Goal: Find specific page/section: Find specific page/section

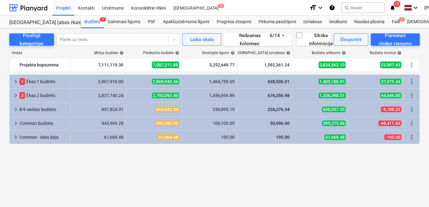
click at [389, 9] on icon "notifications" at bounding box center [392, 7] width 6 height 7
click at [25, 7] on div at bounding box center [28, 7] width 38 height 15
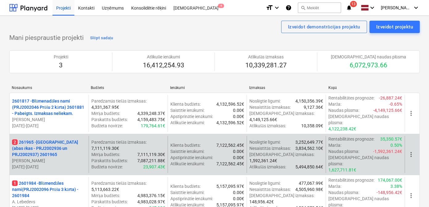
click at [60, 139] on p "2 261965 - [GEOGRAPHIC_DATA] (abas ēkas - PRJ2002936 un PRJ2002937) 2601965" at bounding box center [49, 148] width 74 height 19
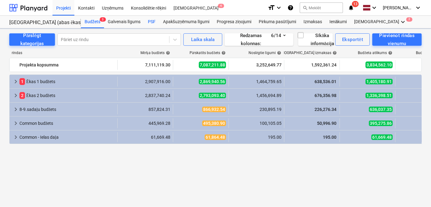
click at [153, 22] on div "PSF" at bounding box center [151, 22] width 15 height 12
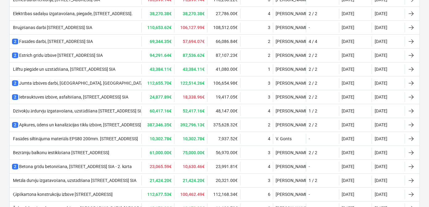
scroll to position [482, 0]
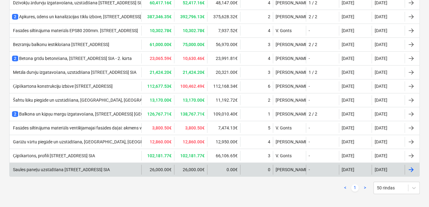
click at [102, 167] on div "Saules paneļu uzstādīšana [STREET_ADDRESS] SIA" at bounding box center [61, 169] width 98 height 5
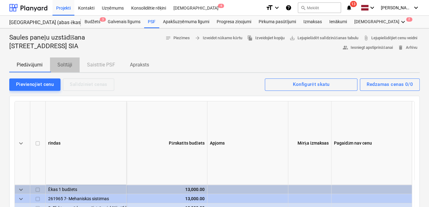
click at [69, 65] on p "Solītāji" at bounding box center [64, 64] width 15 height 7
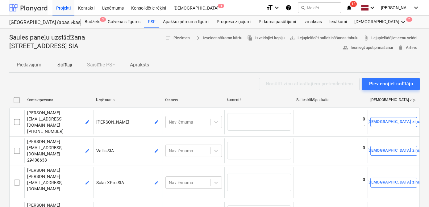
click at [30, 4] on div at bounding box center [28, 7] width 38 height 15
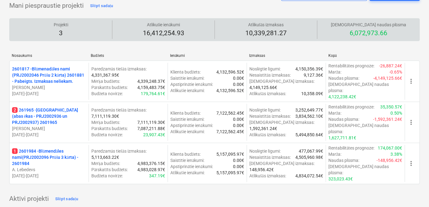
scroll to position [37, 0]
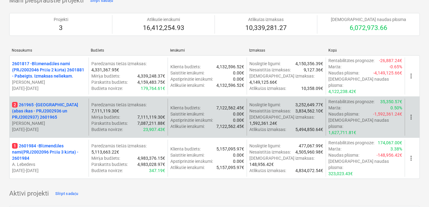
click at [57, 101] on p "2 261965 - [GEOGRAPHIC_DATA] (abas ēkas - PRJ2002936 un PRJ2002937) 2601965" at bounding box center [49, 110] width 74 height 19
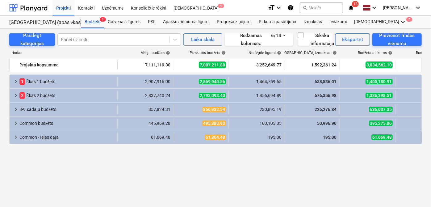
click at [352, 7] on icon "notifications" at bounding box center [351, 7] width 6 height 7
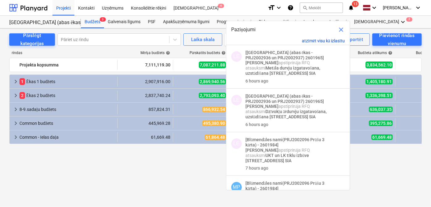
click at [319, 39] on button "atzīmēt visu kā izlasītu" at bounding box center [323, 40] width 43 height 5
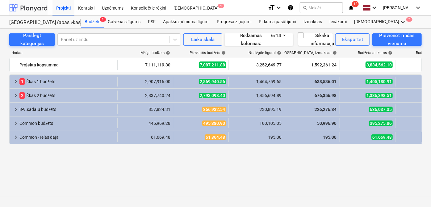
click at [33, 7] on div at bounding box center [28, 7] width 38 height 15
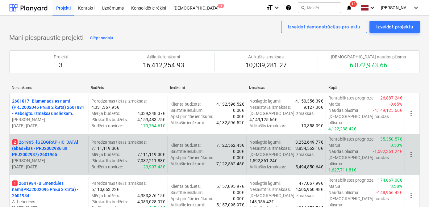
click at [47, 139] on p "2 261965 - [GEOGRAPHIC_DATA] (abas ēkas - PRJ2002936 un PRJ2002937) 2601965" at bounding box center [49, 148] width 74 height 19
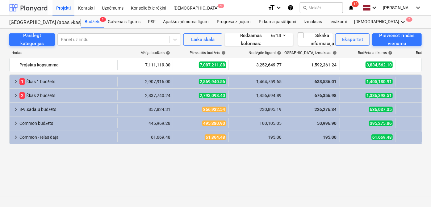
click at [33, 7] on div at bounding box center [28, 7] width 38 height 15
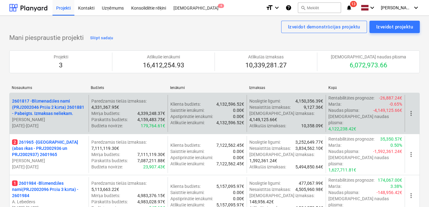
scroll to position [37, 0]
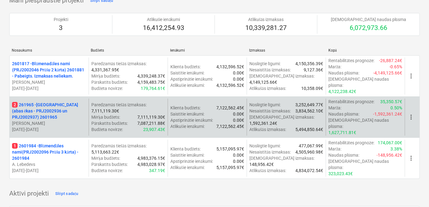
click at [67, 101] on p "2 261965 - [GEOGRAPHIC_DATA] (abas ēkas - PRJ2002936 un PRJ2002937) 2601965" at bounding box center [49, 110] width 74 height 19
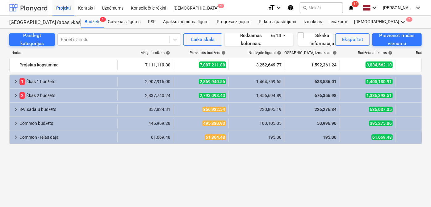
click at [34, 8] on div at bounding box center [28, 7] width 38 height 15
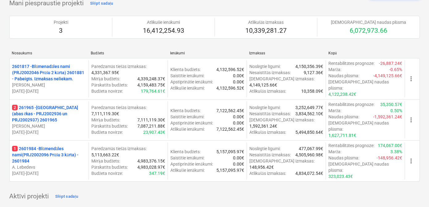
scroll to position [75, 0]
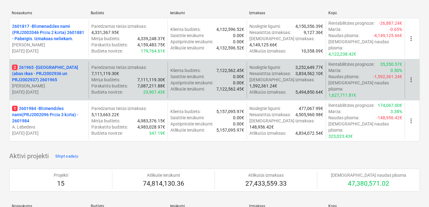
click at [47, 64] on p "2 261965 - [GEOGRAPHIC_DATA] (abas ēkas - PRJ2002936 un PRJ2002937) 2601965" at bounding box center [49, 73] width 74 height 19
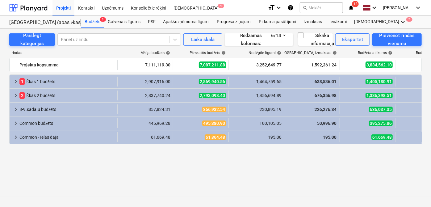
click at [353, 7] on icon "notifications" at bounding box center [351, 7] width 6 height 7
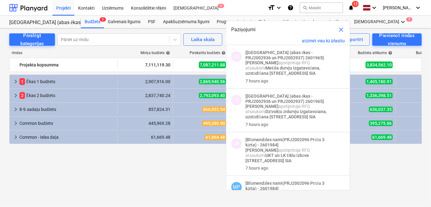
click at [339, 30] on span "close" at bounding box center [340, 29] width 7 height 7
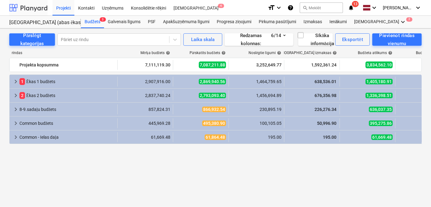
click at [34, 9] on div at bounding box center [28, 7] width 38 height 15
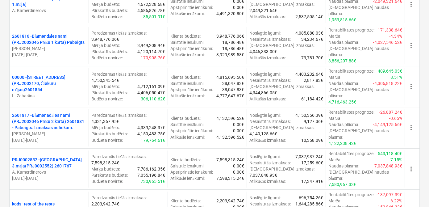
scroll to position [262, 0]
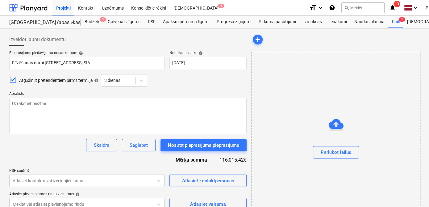
type textarea "x"
